Goal: Find specific page/section: Find specific page/section

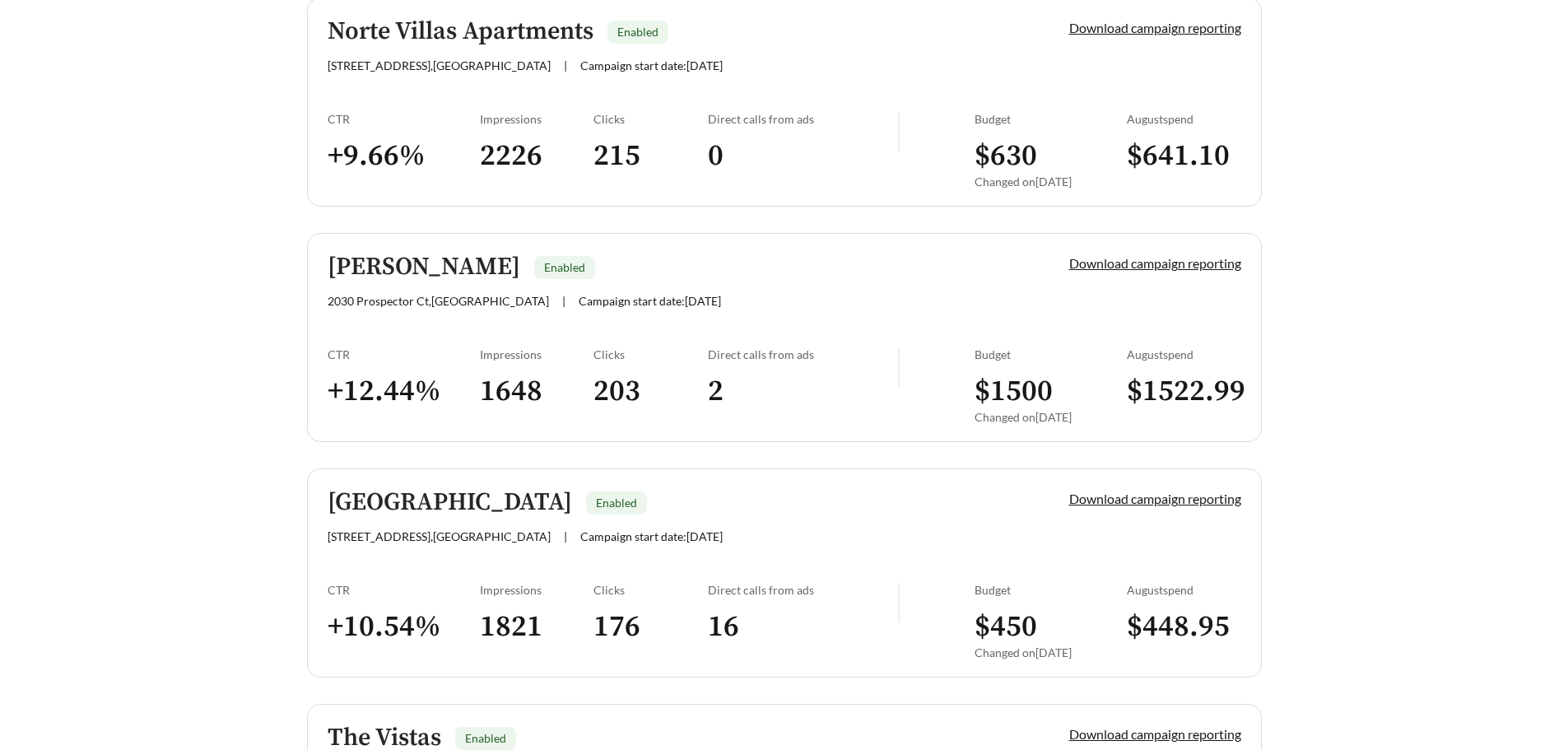
scroll to position [3212, 0]
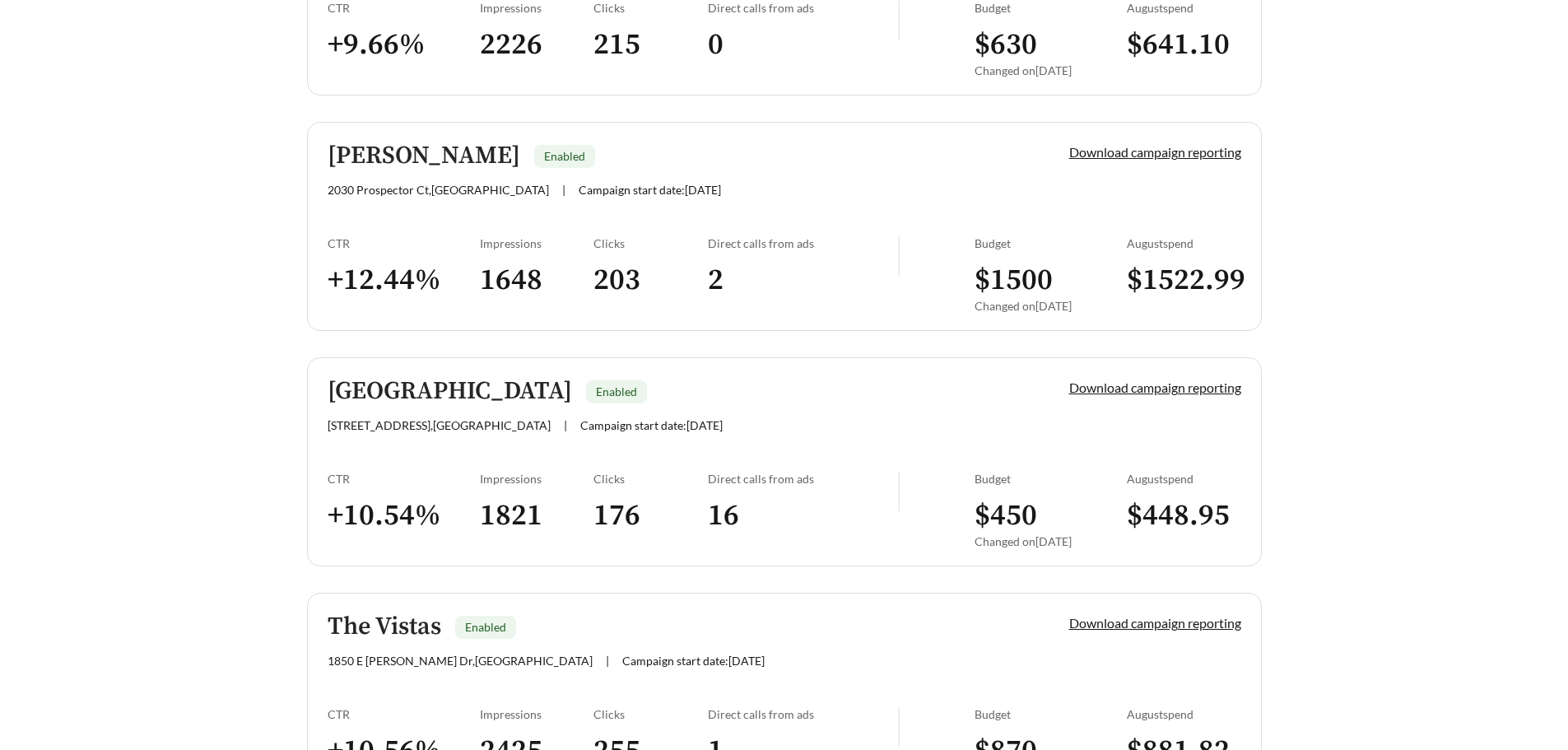
click at [389, 158] on h5 "[PERSON_NAME]" at bounding box center [423, 155] width 192 height 27
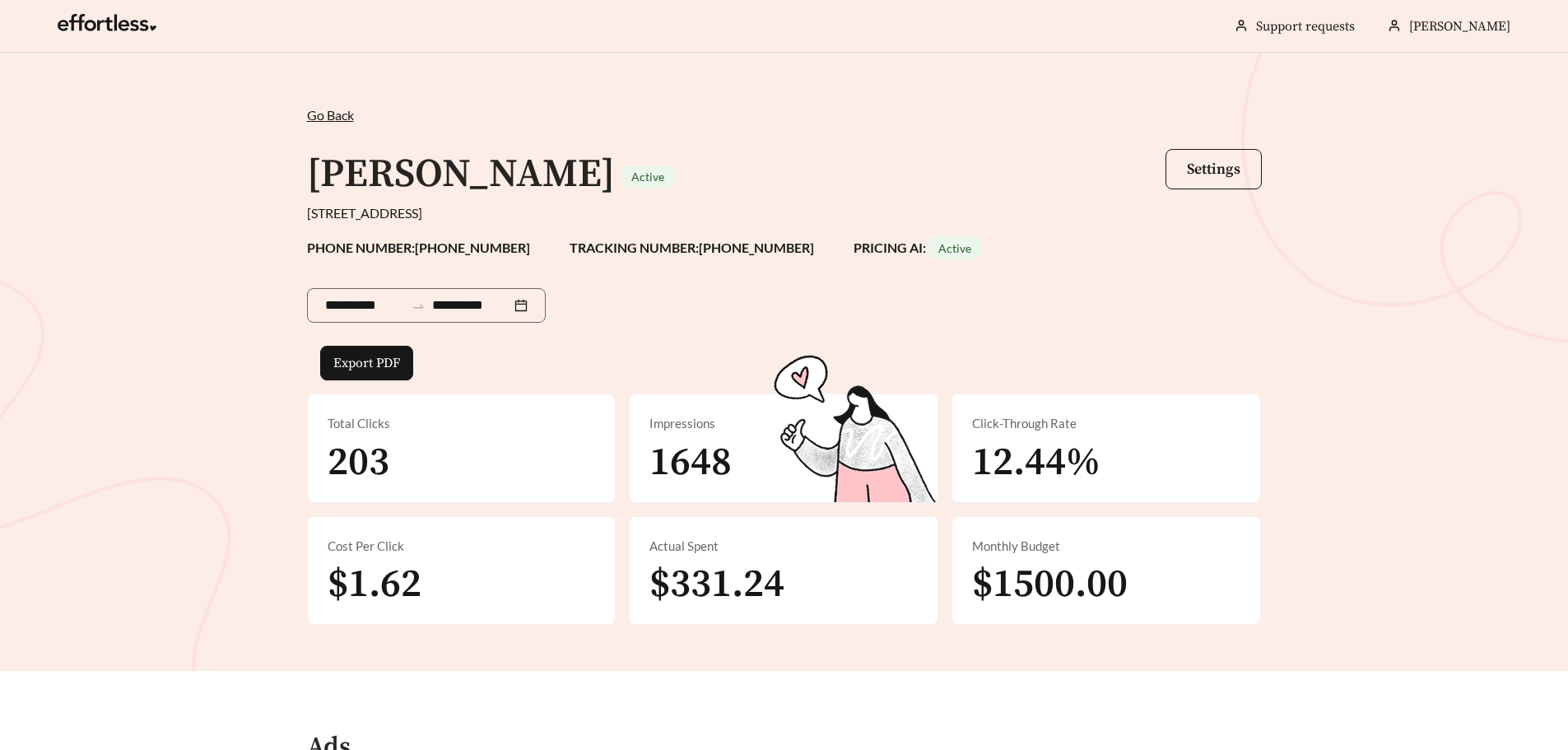
click at [338, 117] on span "Go Back" at bounding box center [330, 115] width 47 height 16
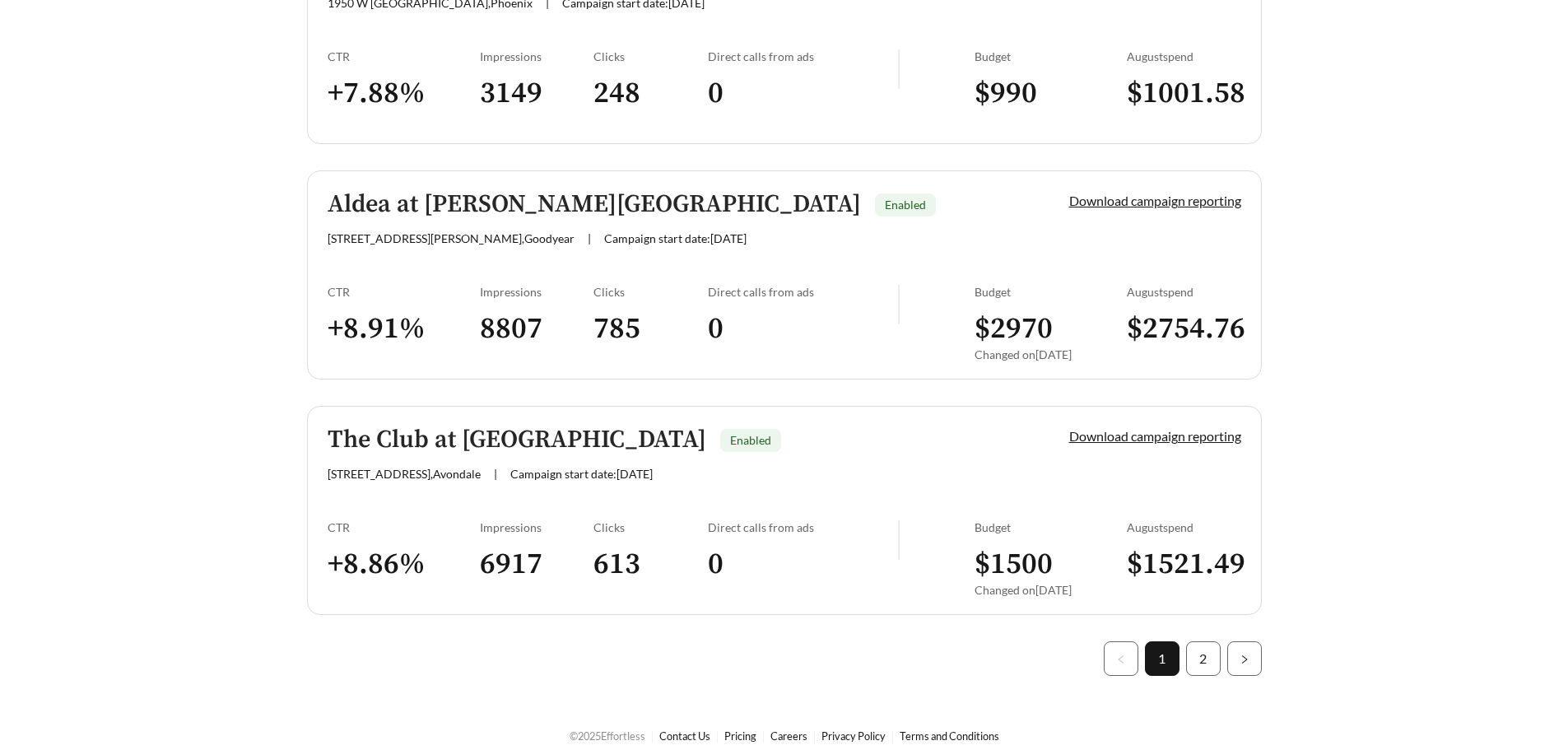
scroll to position [4591, 0]
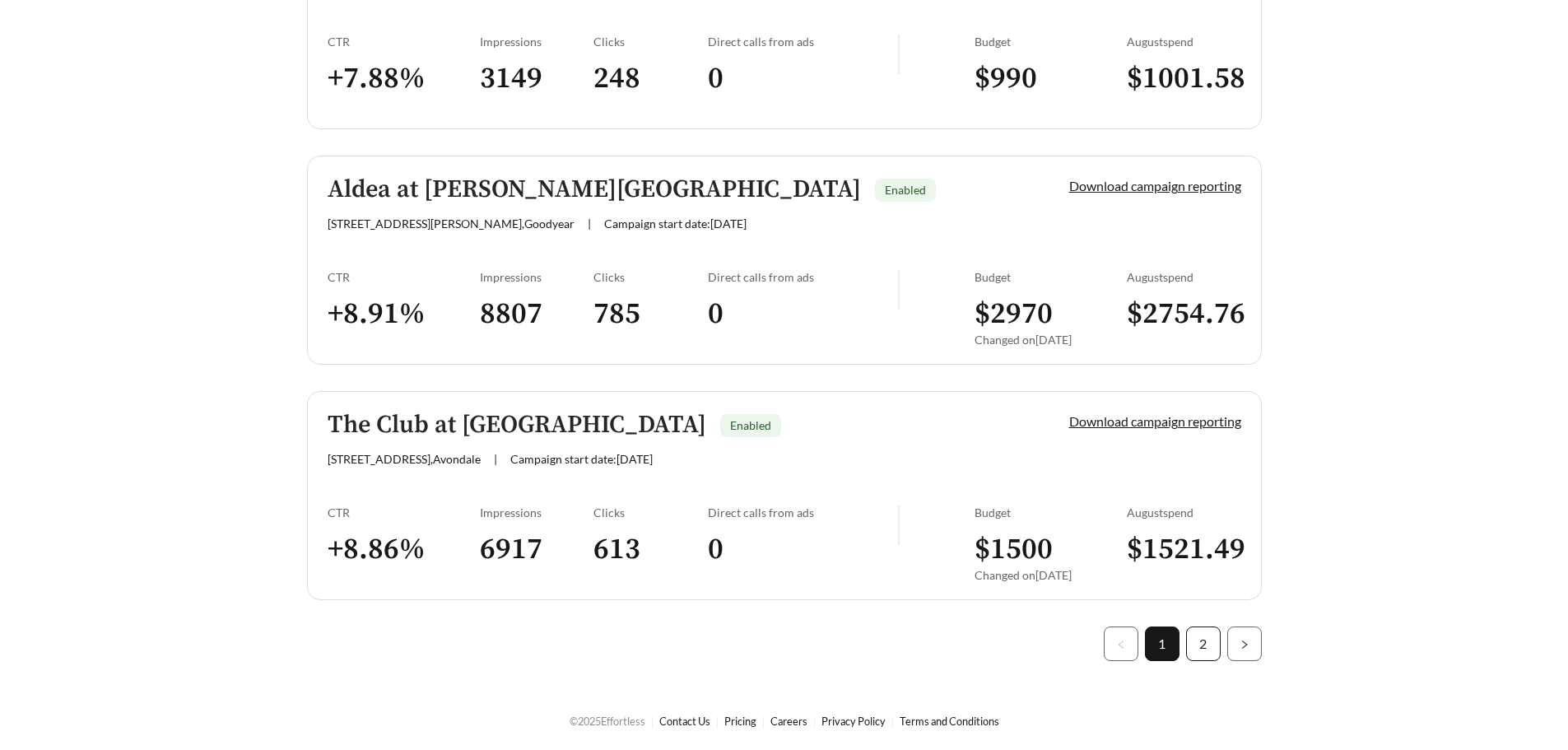
drag, startPoint x: 1206, startPoint y: 626, endPoint x: 1210, endPoint y: 637, distance: 11.7
click at [1211, 638] on link "2" at bounding box center [1203, 644] width 33 height 33
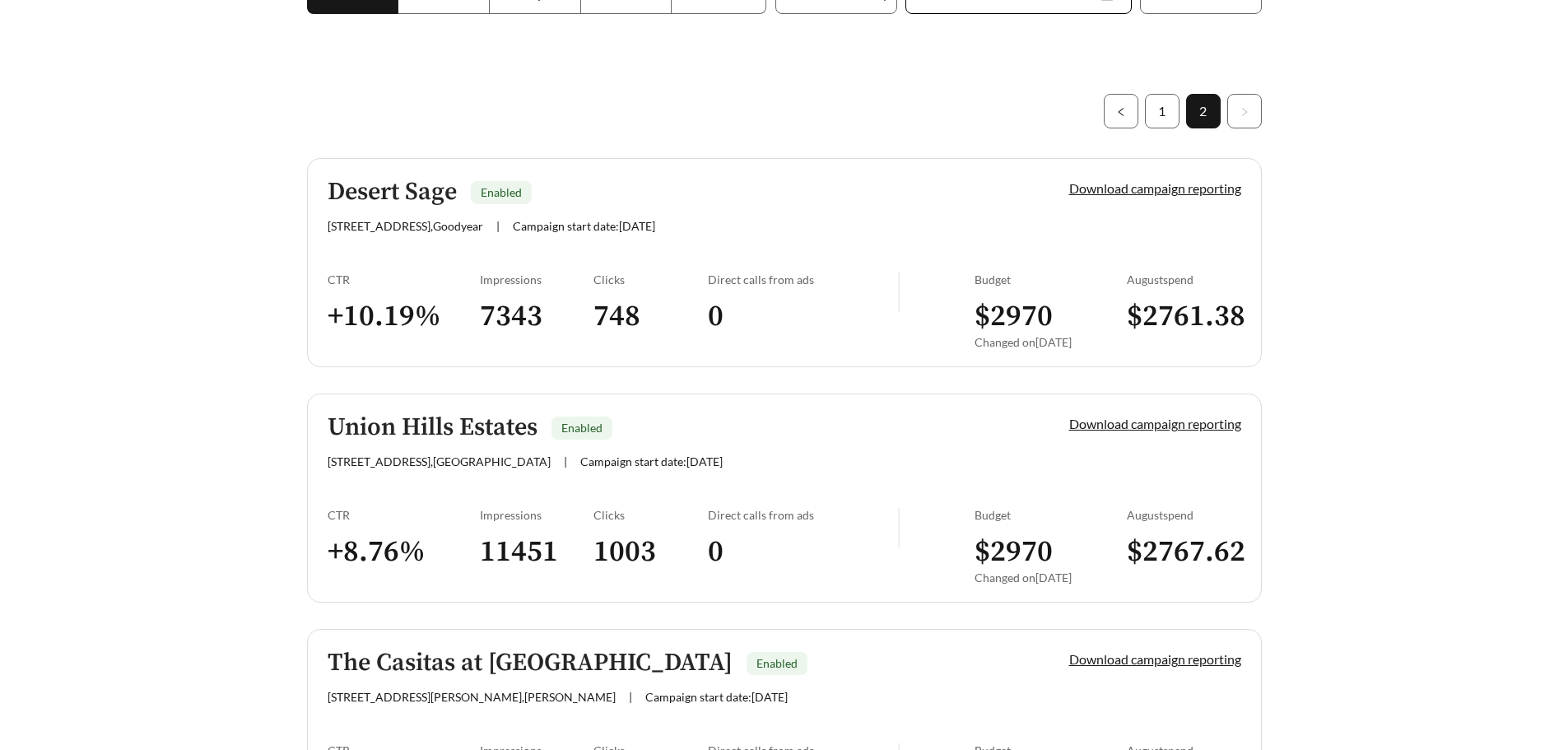
scroll to position [505, 0]
